Goal: Task Accomplishment & Management: Manage account settings

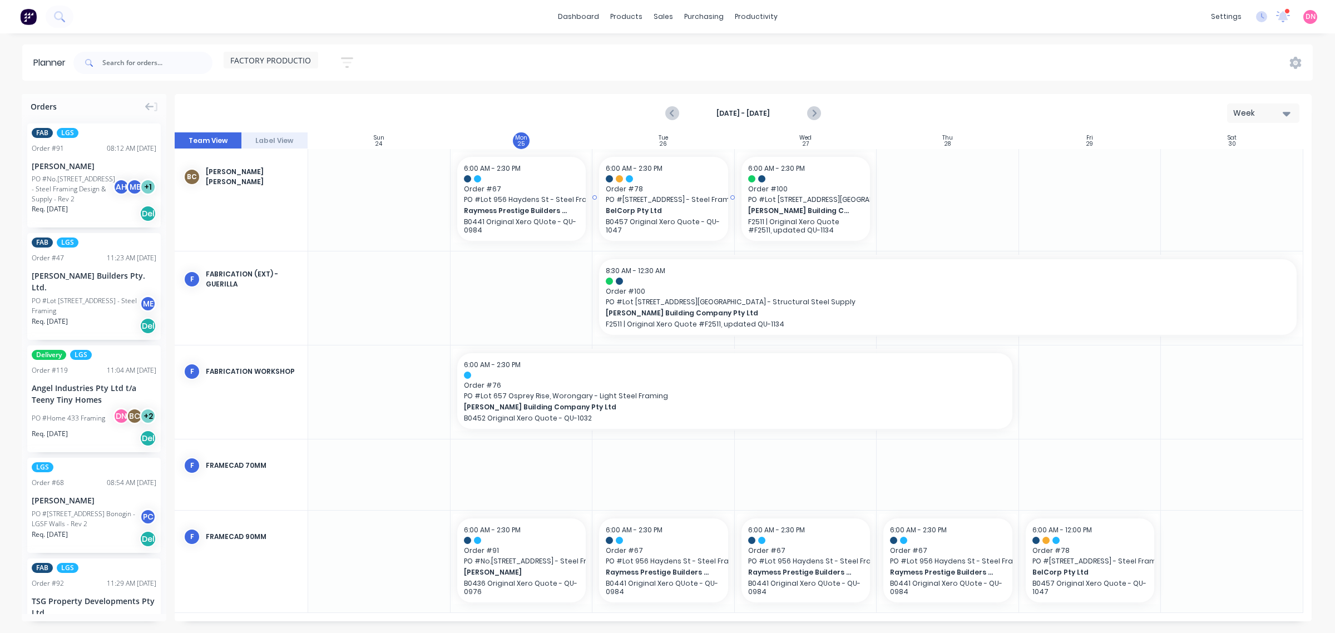
scroll to position [348, 0]
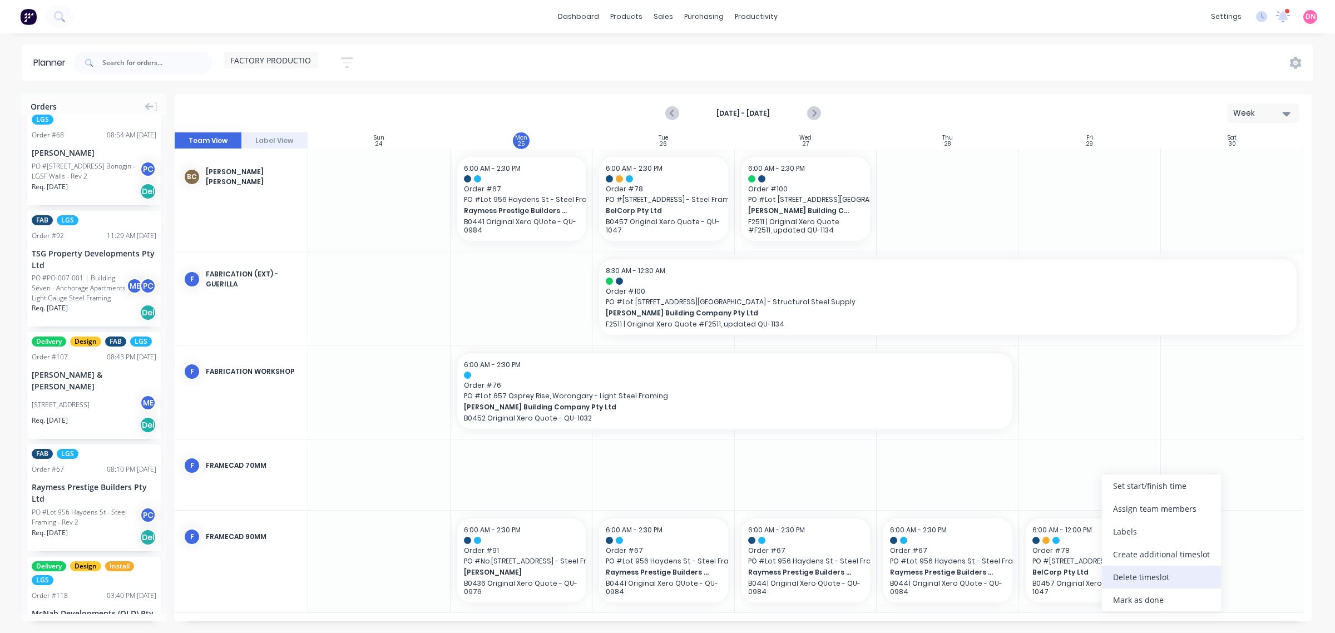
click at [1135, 576] on div "Delete timeslot" at bounding box center [1161, 577] width 119 height 23
click at [1314, 12] on span "DN" at bounding box center [1311, 17] width 10 height 10
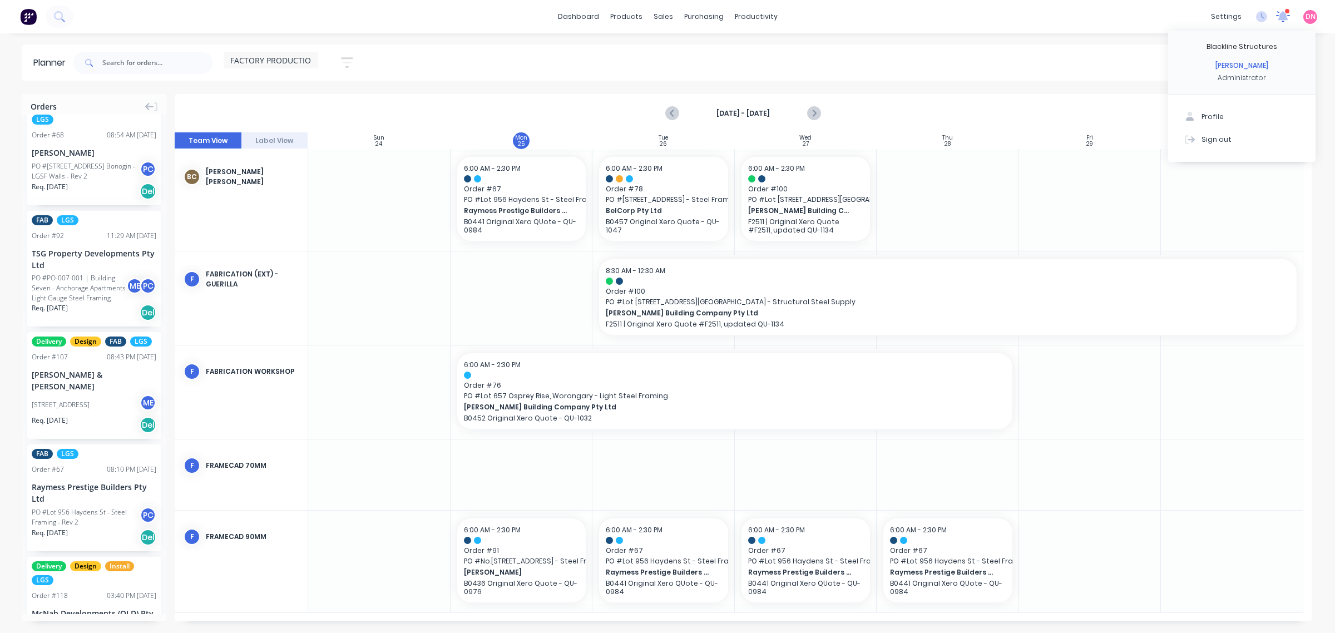
click at [1281, 17] on icon at bounding box center [1283, 15] width 11 height 10
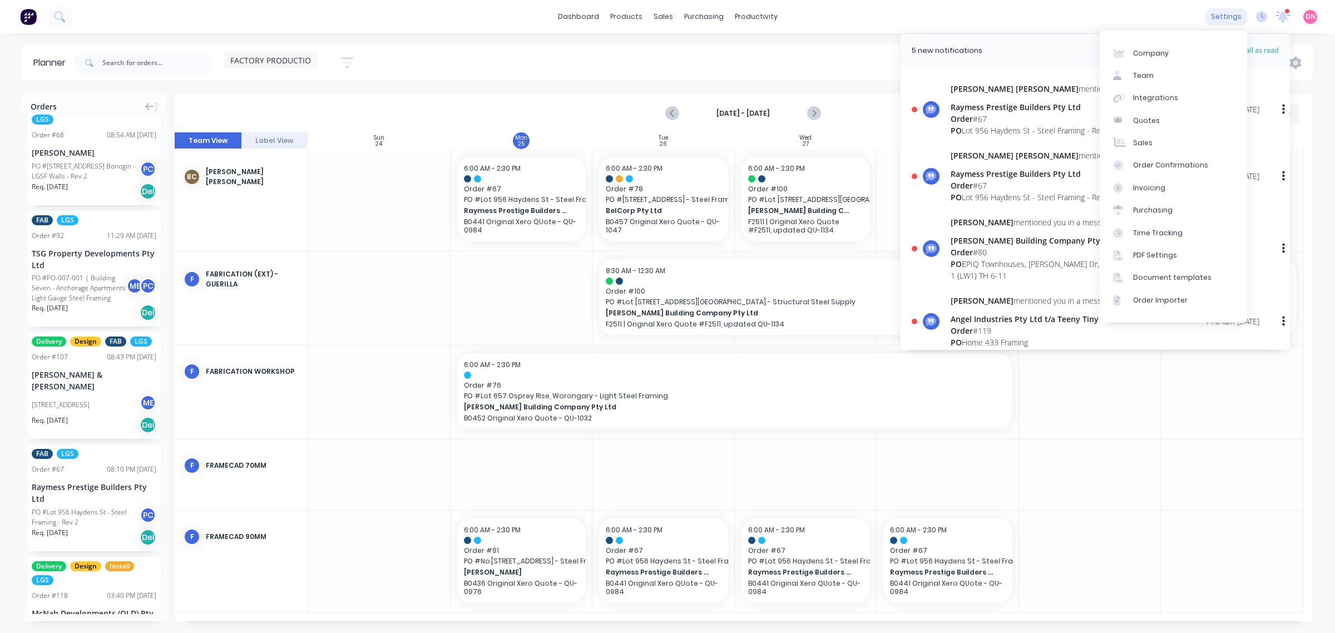
click at [1228, 11] on div "settings" at bounding box center [1227, 16] width 42 height 17
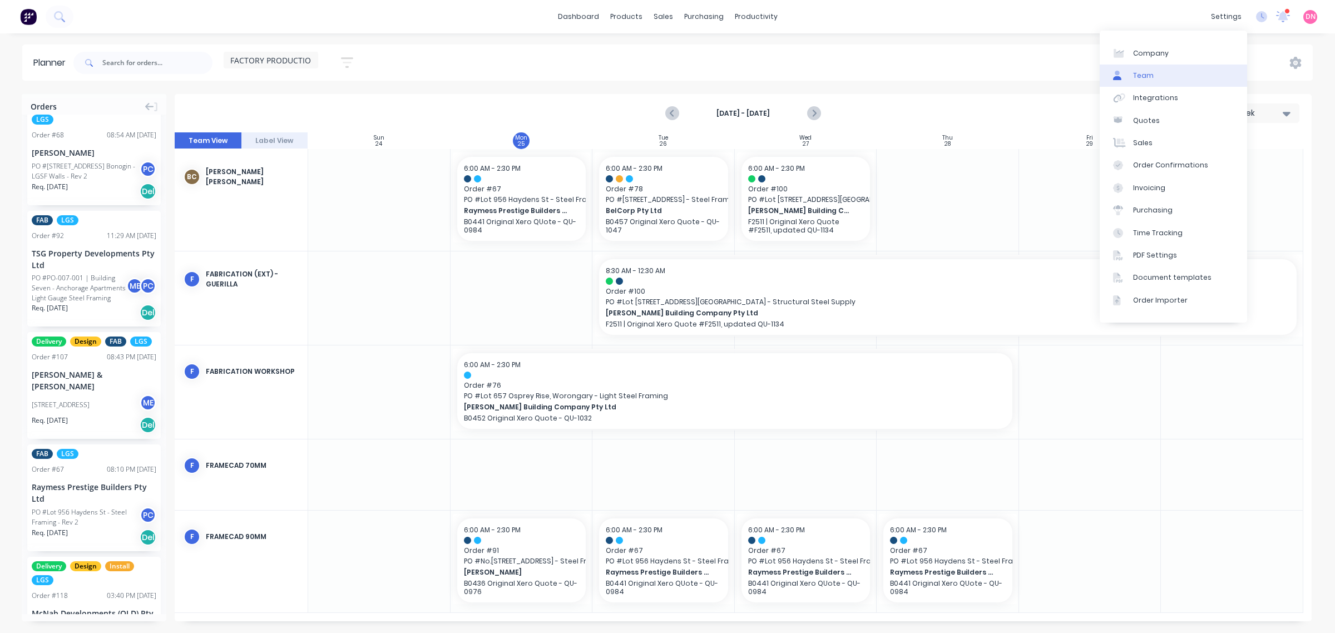
click at [1185, 72] on link "Team" at bounding box center [1173, 76] width 147 height 22
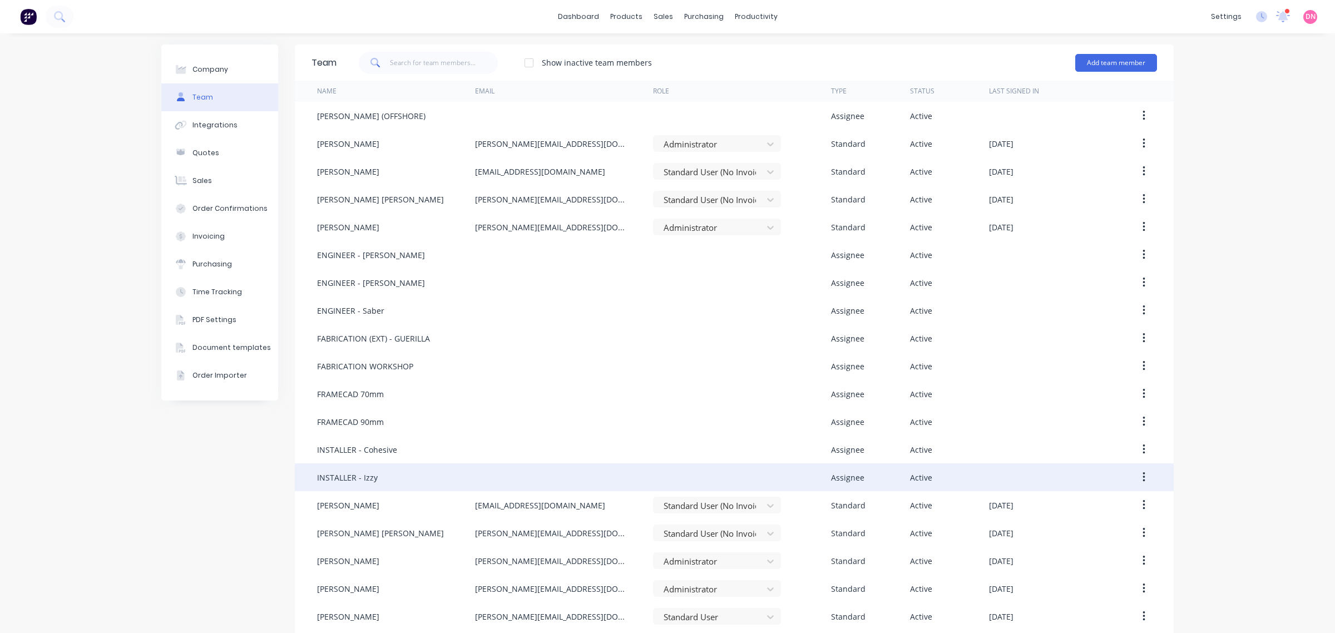
click at [555, 474] on div at bounding box center [564, 477] width 178 height 28
click at [1135, 473] on button "button" at bounding box center [1144, 477] width 26 height 20
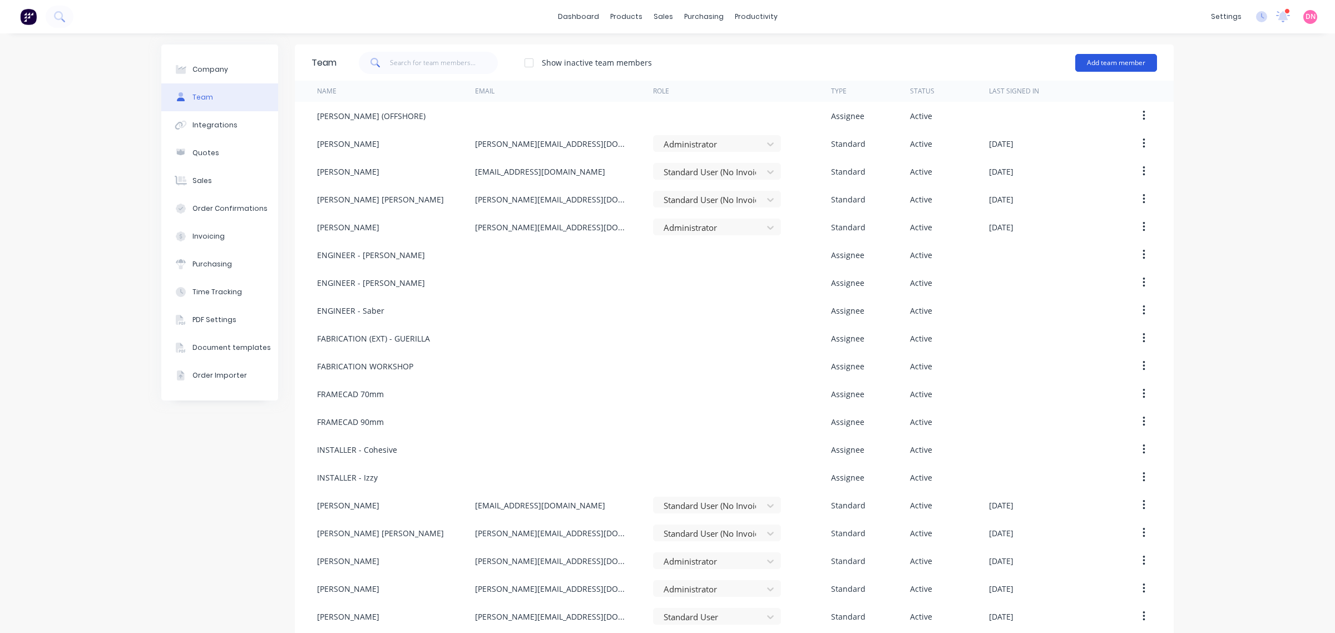
click at [1121, 63] on button "Add team member" at bounding box center [1116, 63] width 82 height 18
click at [1122, 91] on div "Standard team member A team member that can login to Factory" at bounding box center [1068, 96] width 158 height 32
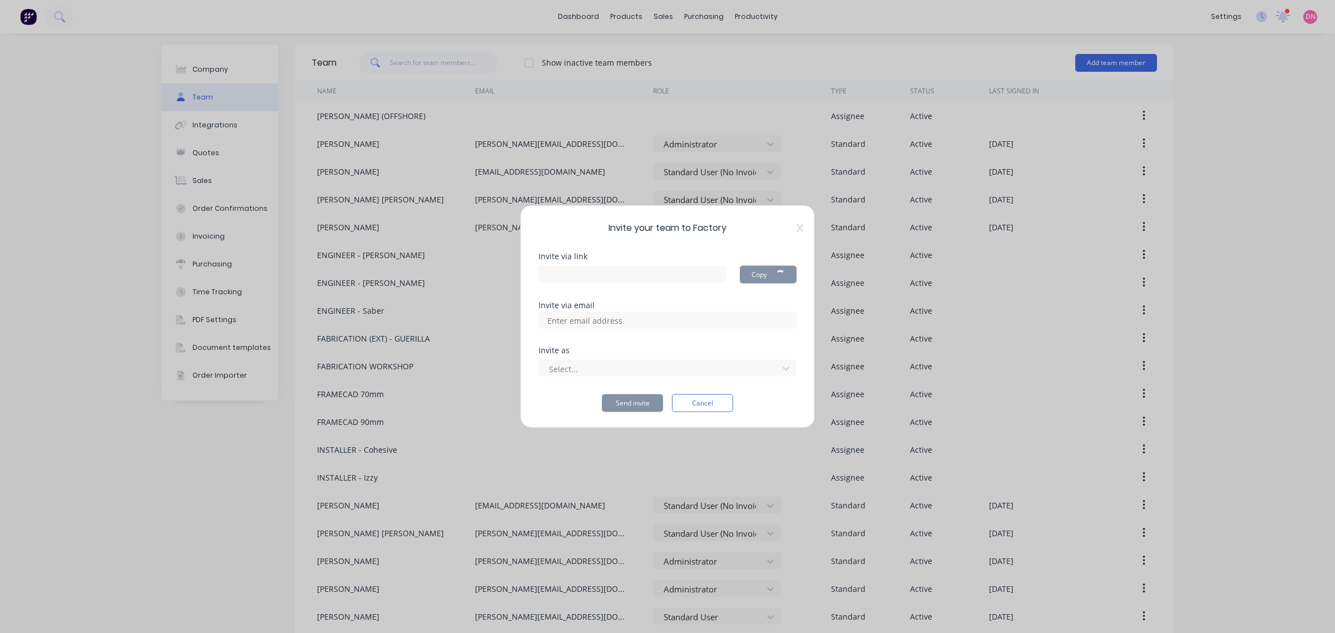
type input "[URL][DOMAIN_NAME]"
click at [626, 320] on input at bounding box center [596, 320] width 111 height 17
type input "[PERSON_NAME][EMAIL_ADDRESS][DOMAIN_NAME]"
click at [694, 372] on div at bounding box center [660, 369] width 225 height 14
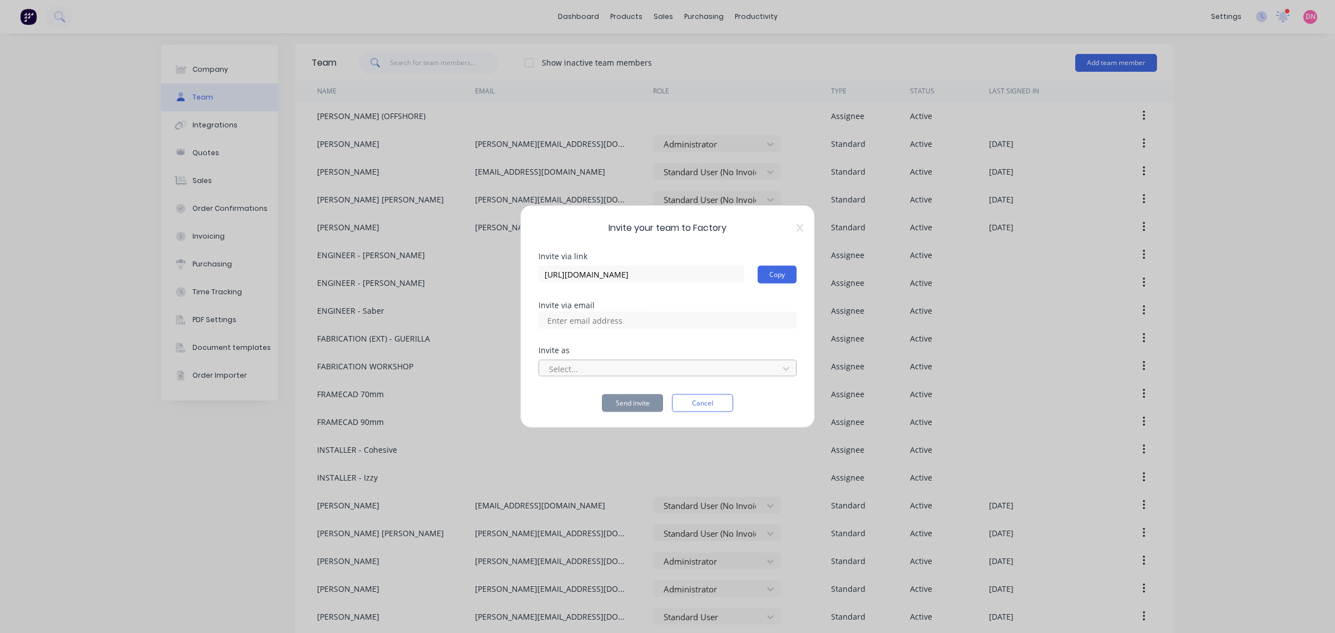
scroll to position [0, 0]
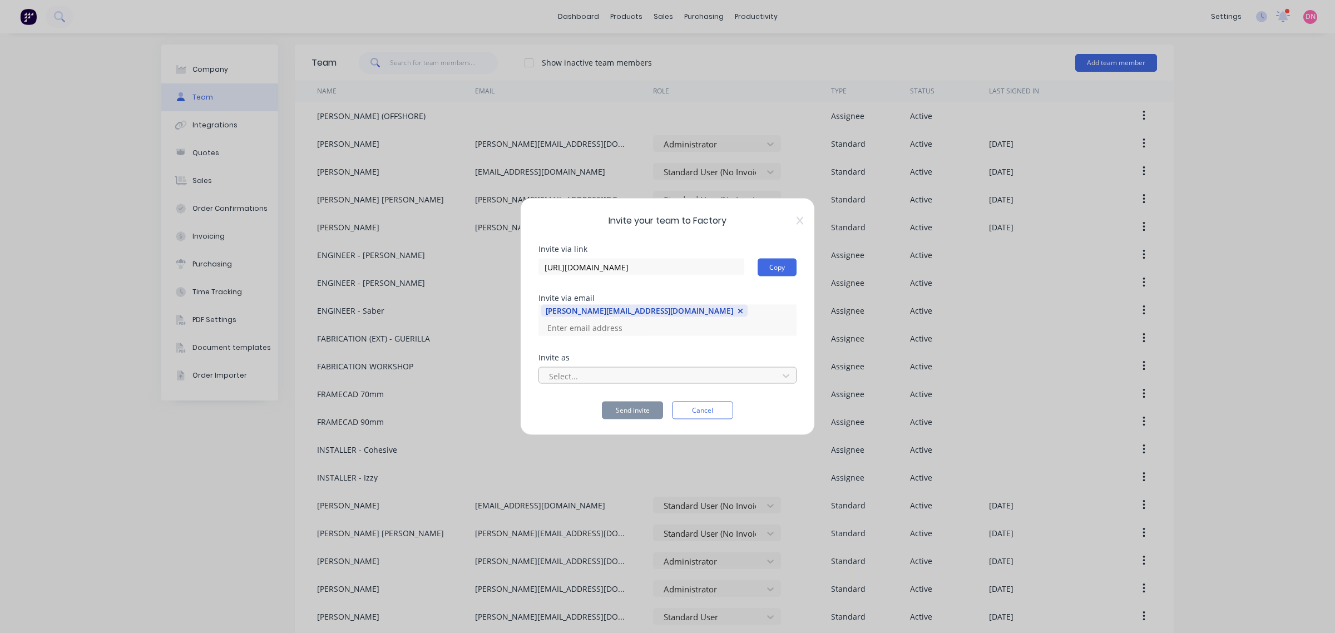
click at [695, 372] on div at bounding box center [660, 376] width 225 height 14
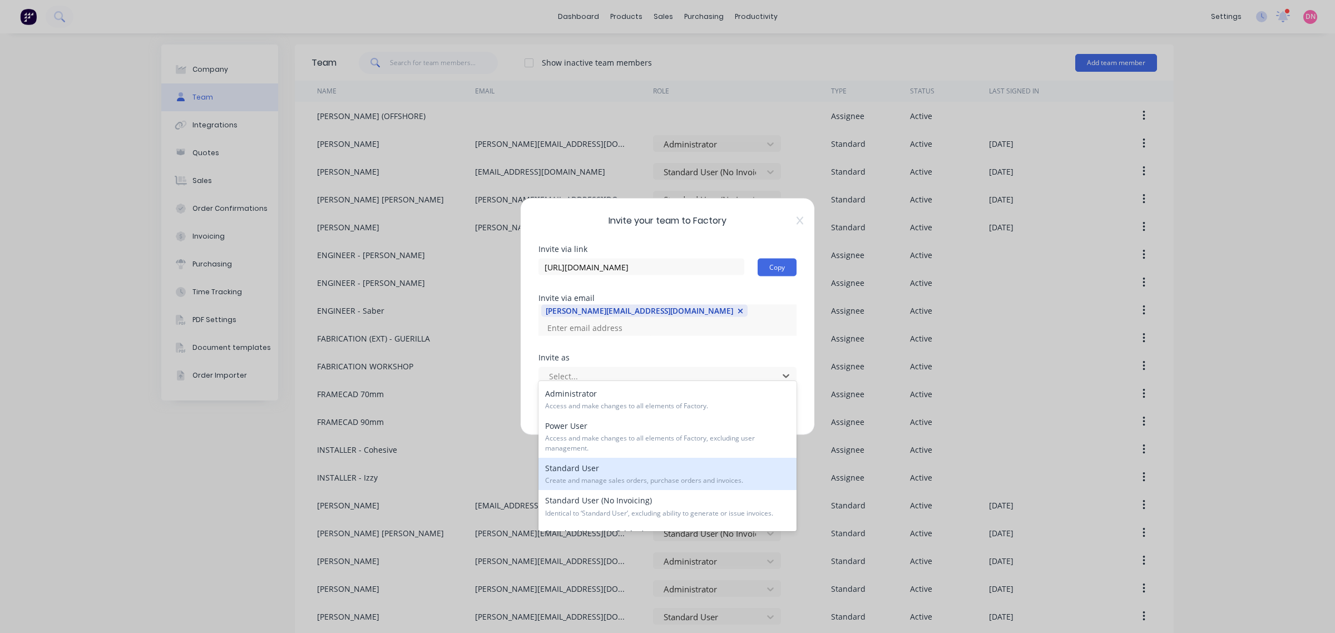
scroll to position [70, 0]
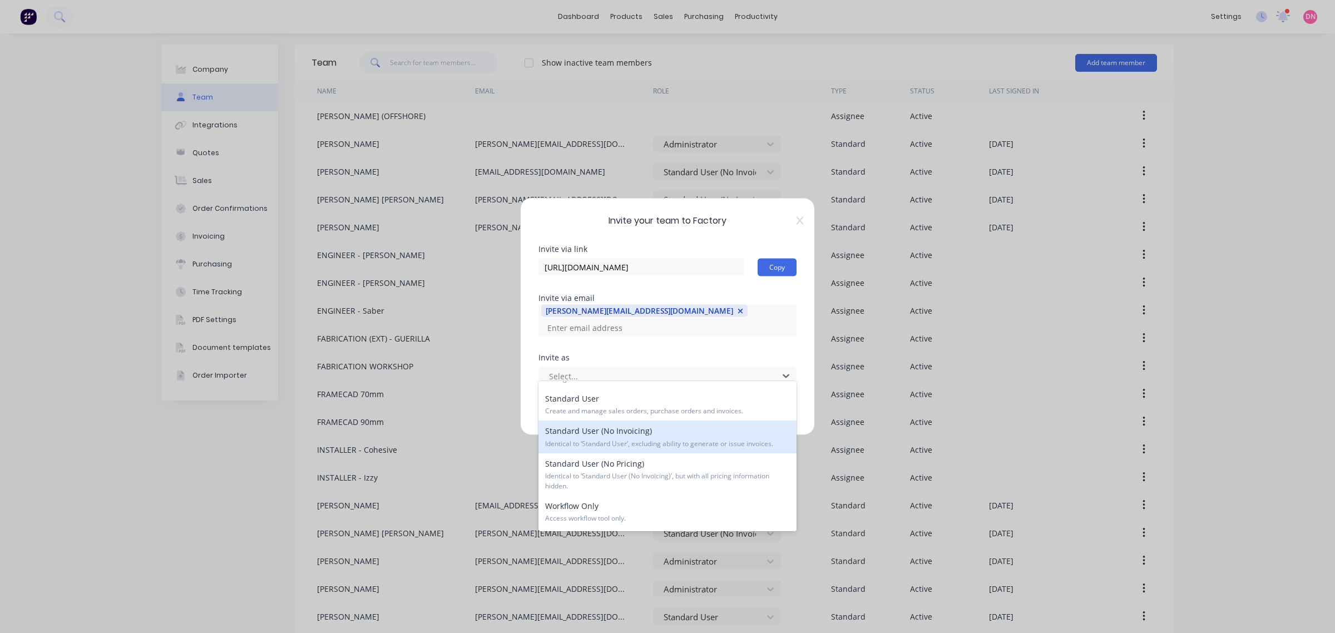
click at [696, 448] on span "Identical to ‘Standard User’, excluding ability to generate or issue invoices." at bounding box center [667, 444] width 245 height 10
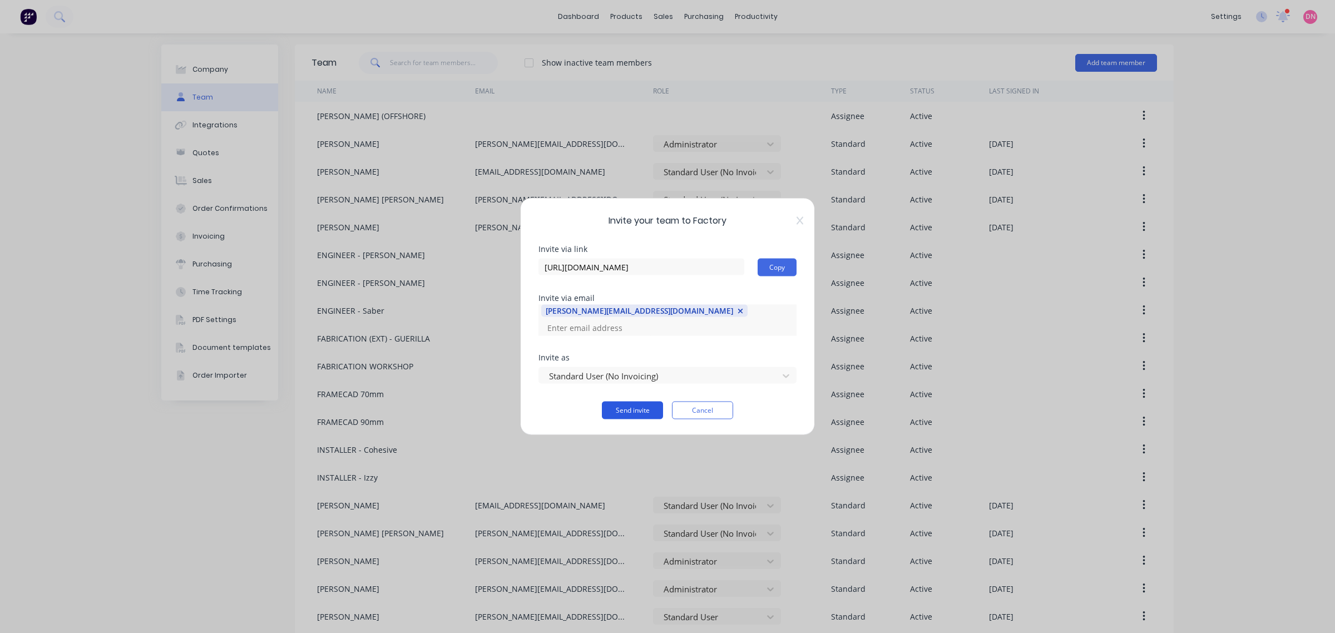
click at [644, 402] on button "Send invite" at bounding box center [632, 411] width 61 height 18
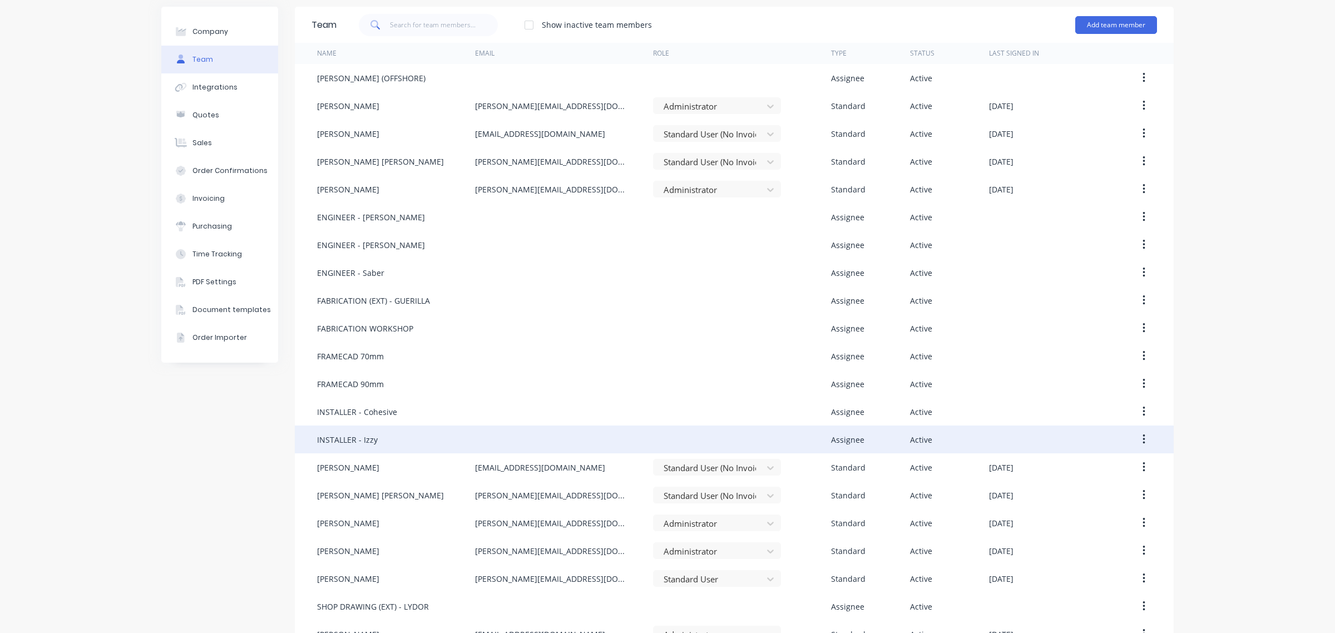
scroll to position [0, 0]
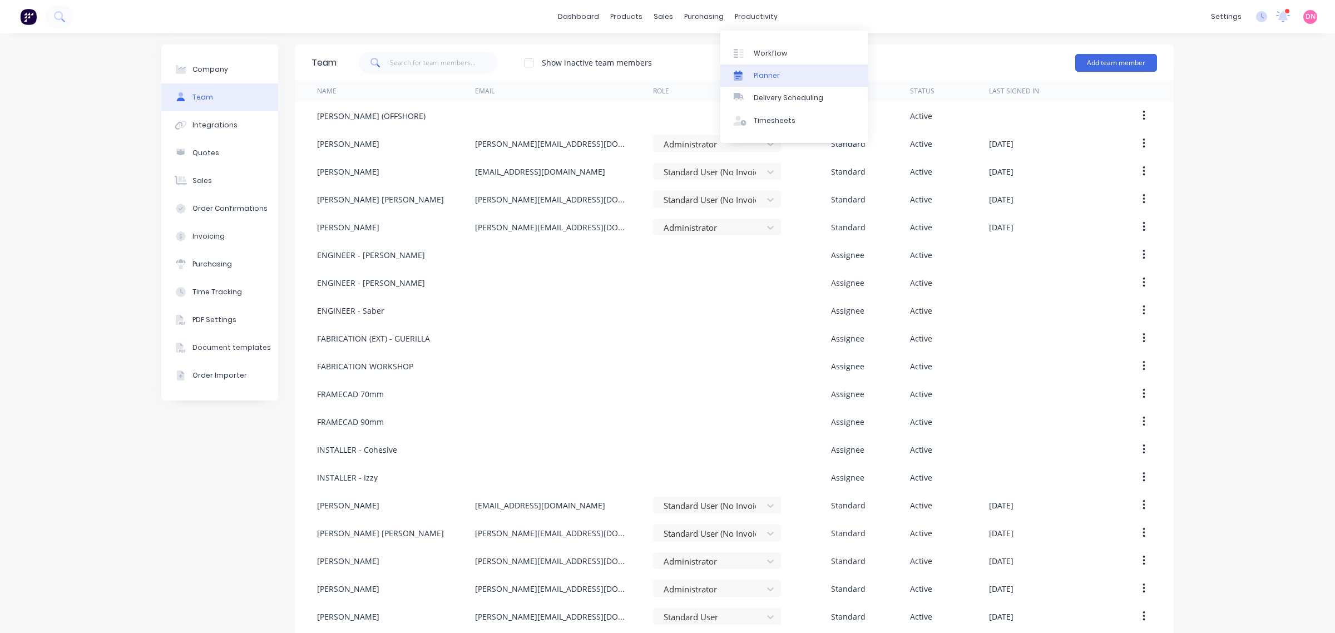
click at [767, 71] on div "Planner" at bounding box center [767, 76] width 26 height 10
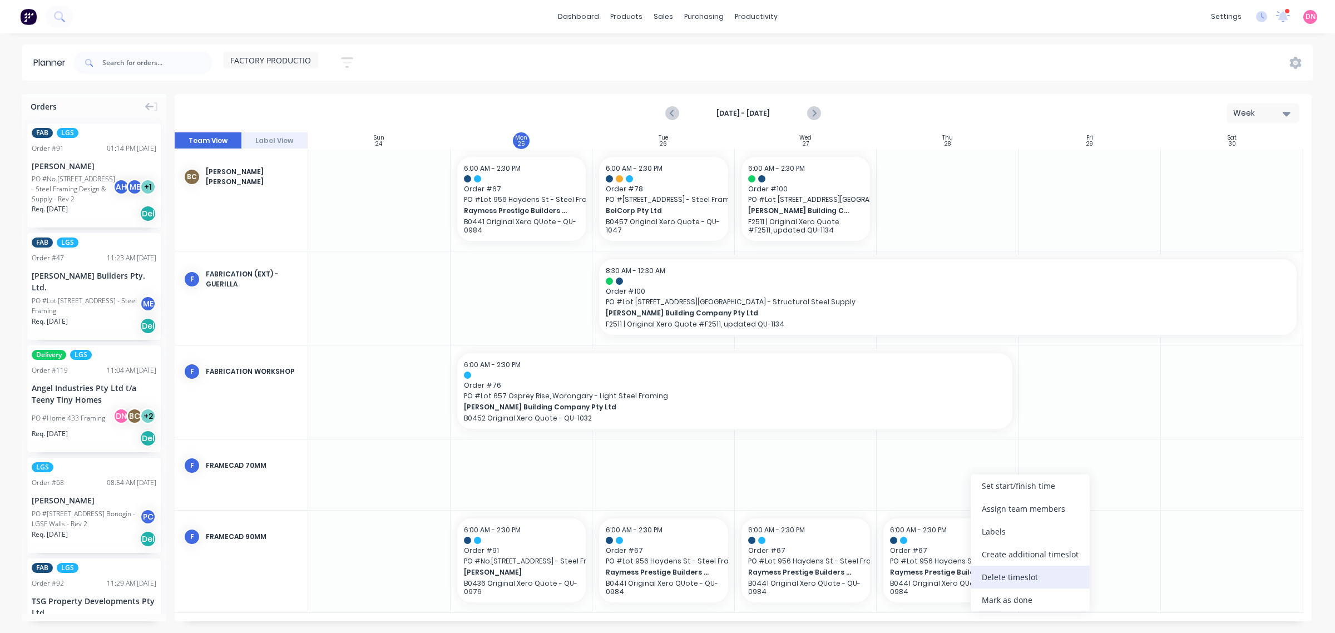
click at [1004, 580] on div "Delete timeslot" at bounding box center [1030, 577] width 119 height 23
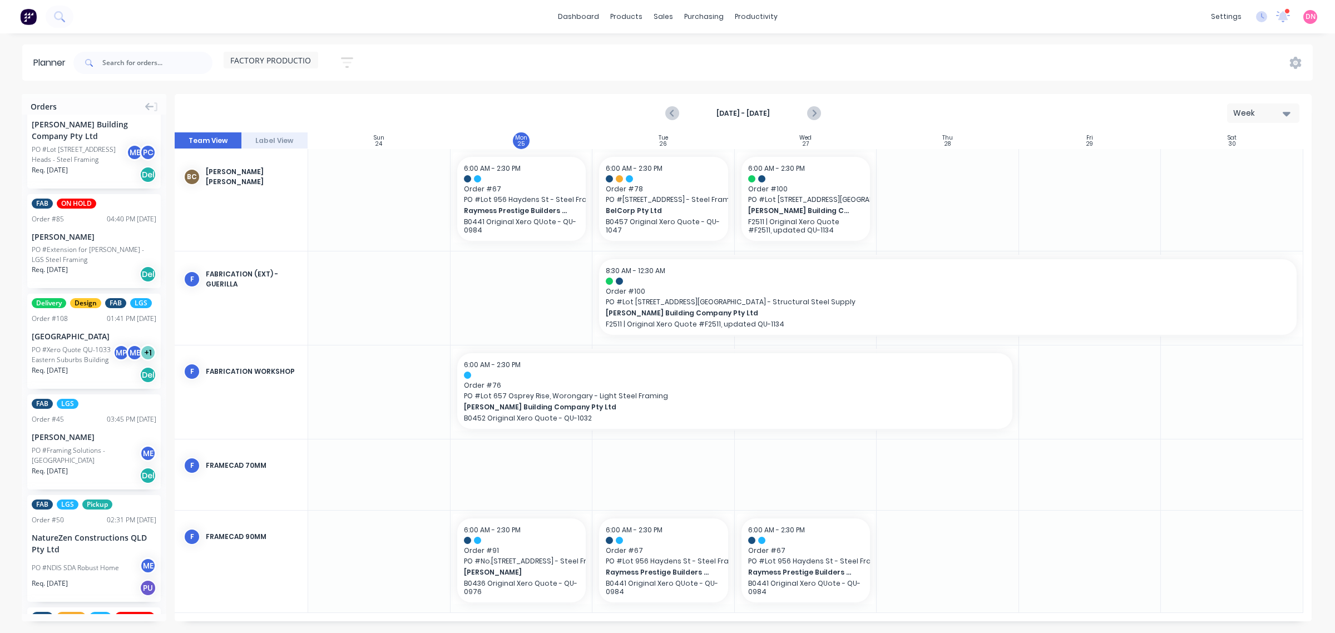
scroll to position [1113, 0]
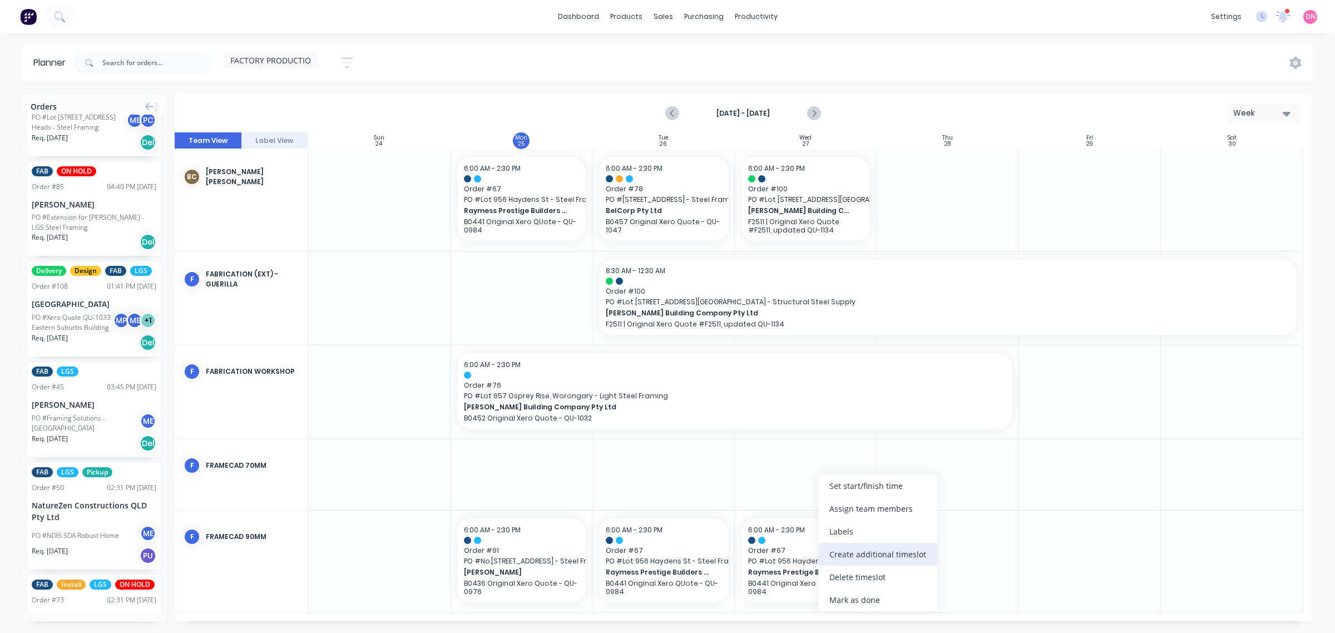
click at [882, 551] on div "Create additional timeslot" at bounding box center [877, 554] width 119 height 23
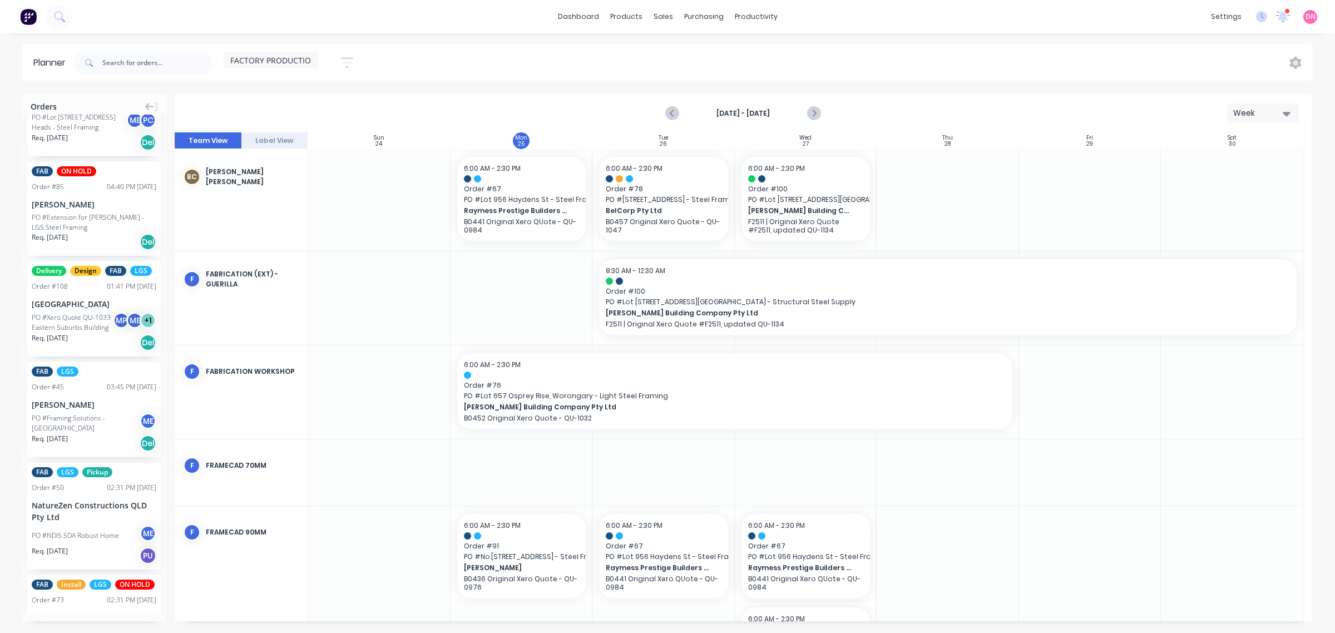
scroll to position [89, 0]
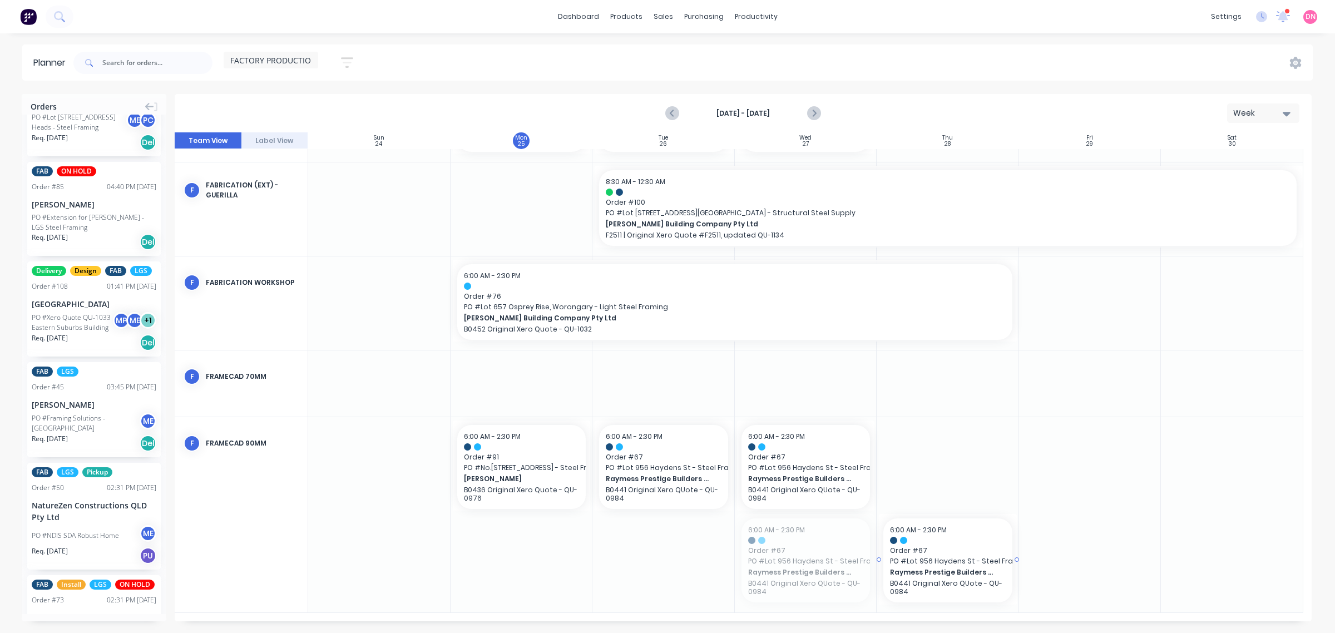
drag, startPoint x: 813, startPoint y: 564, endPoint x: 930, endPoint y: 460, distance: 156.4
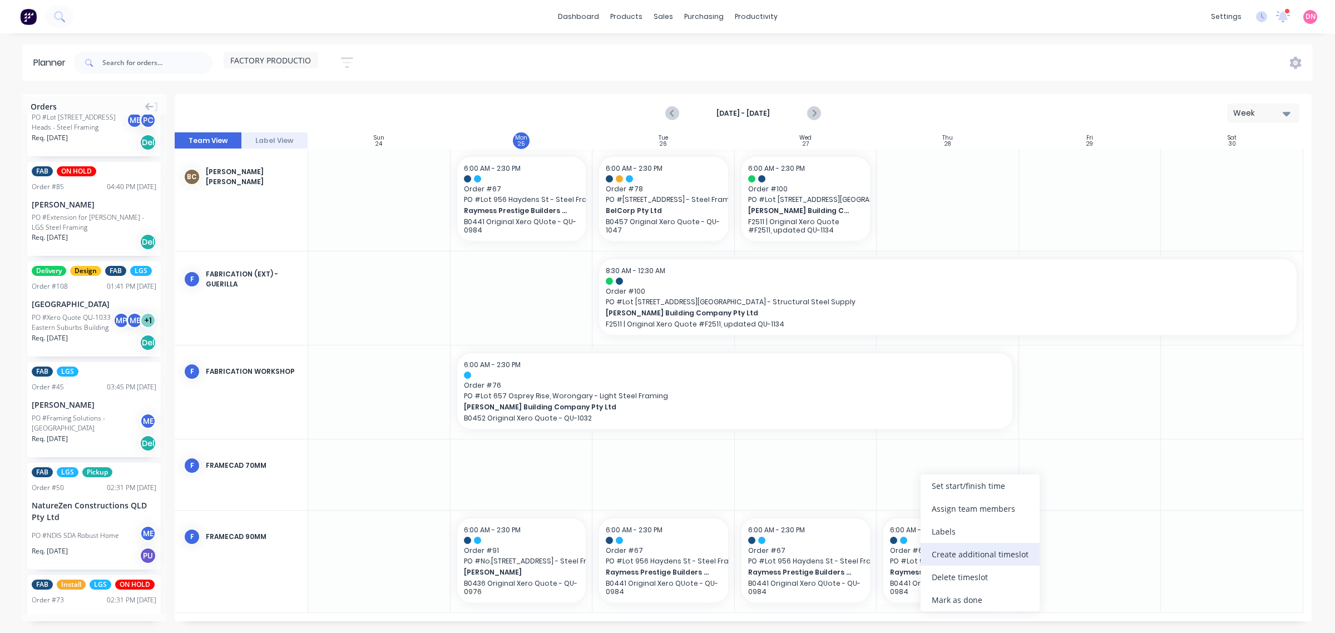
click at [999, 554] on div "Create additional timeslot" at bounding box center [980, 554] width 119 height 23
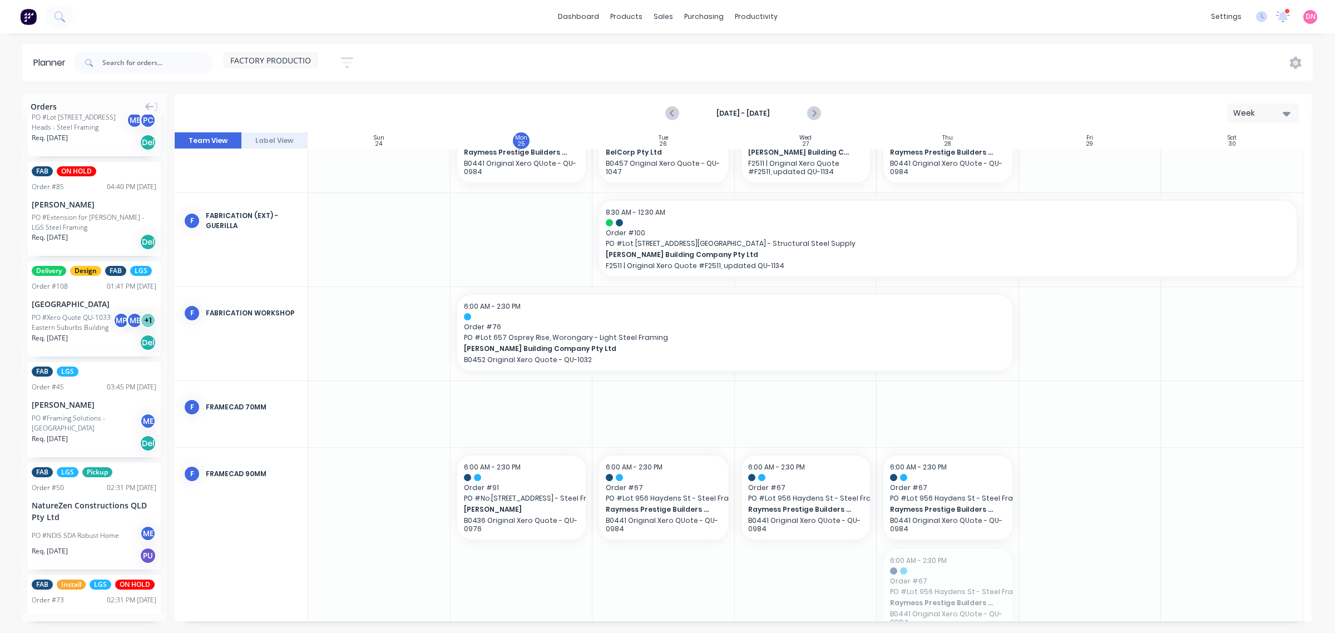
scroll to position [47, 0]
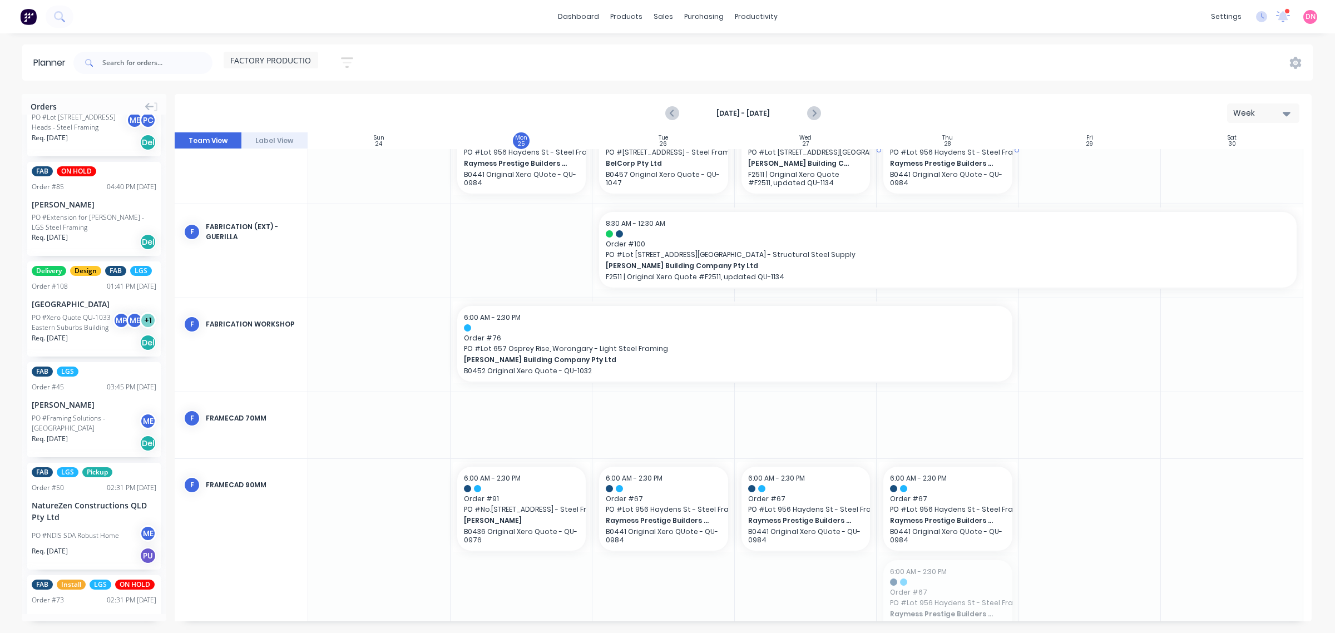
drag, startPoint x: 956, startPoint y: 541, endPoint x: 964, endPoint y: 179, distance: 362.3
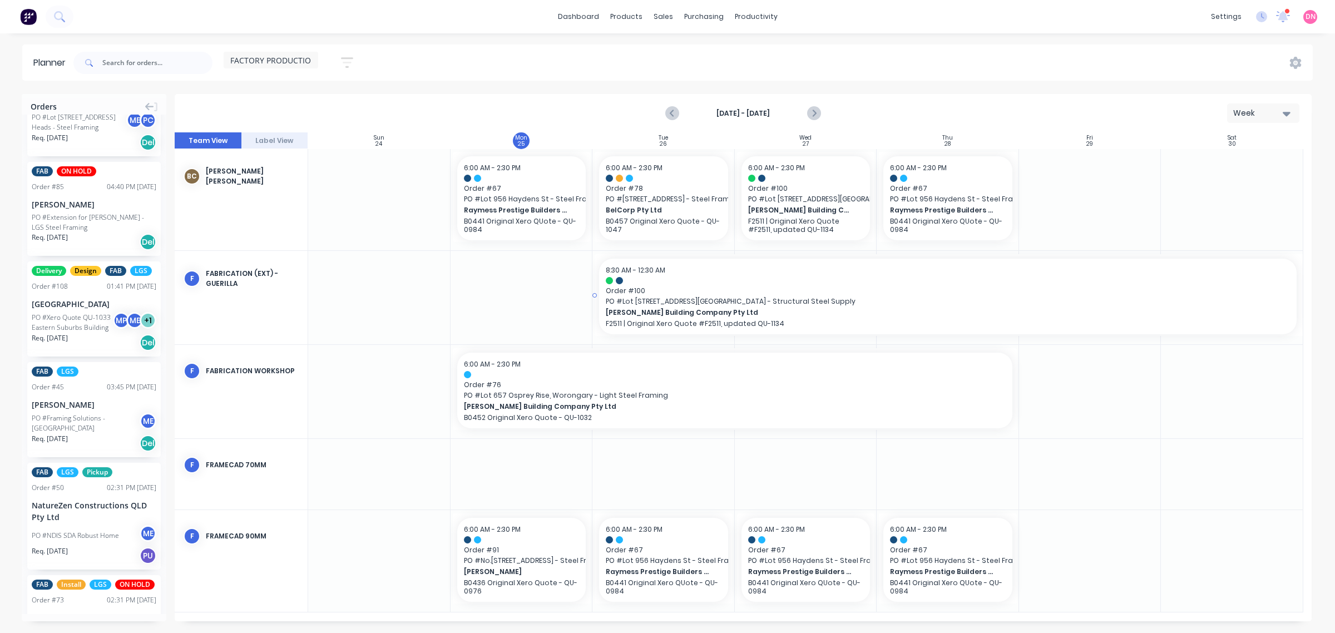
scroll to position [0, 0]
click at [777, 96] on div "Delivery Scheduling" at bounding box center [794, 98] width 70 height 10
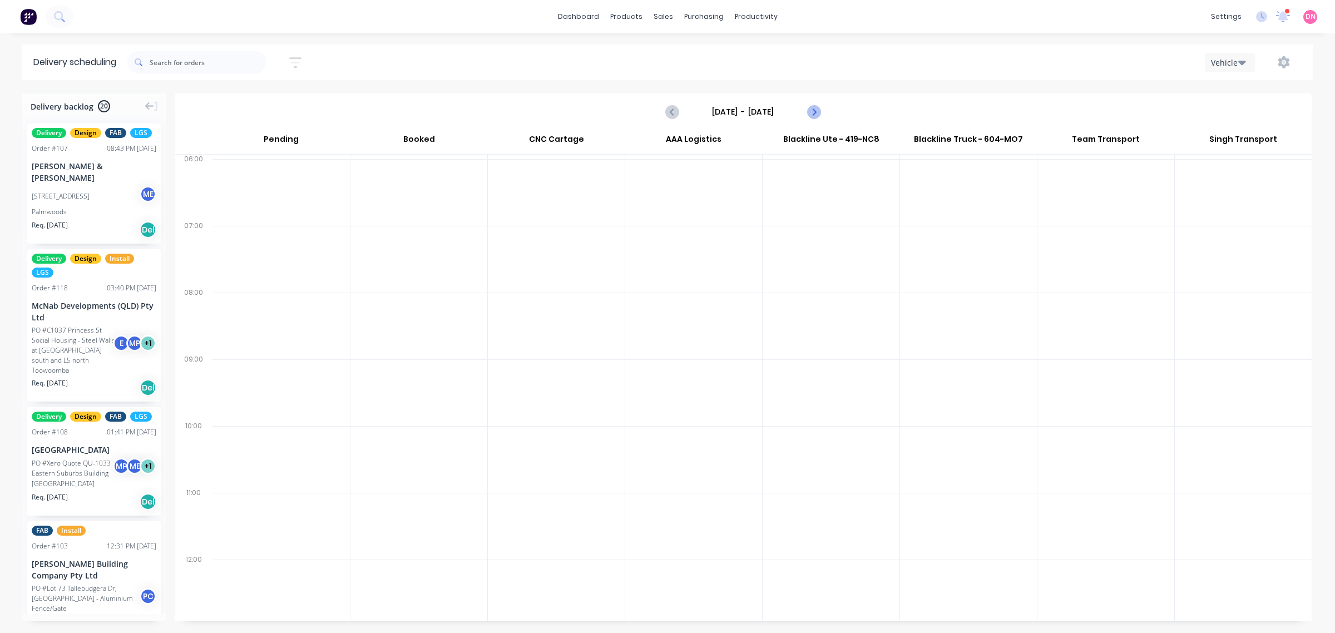
click at [818, 108] on icon "Next page" at bounding box center [813, 111] width 13 height 13
click at [818, 107] on icon "Next page" at bounding box center [813, 111] width 13 height 13
click at [669, 115] on icon "Previous page" at bounding box center [672, 111] width 13 height 13
type input "[DATE] - [DATE]"
